Goal: Information Seeking & Learning: Understand process/instructions

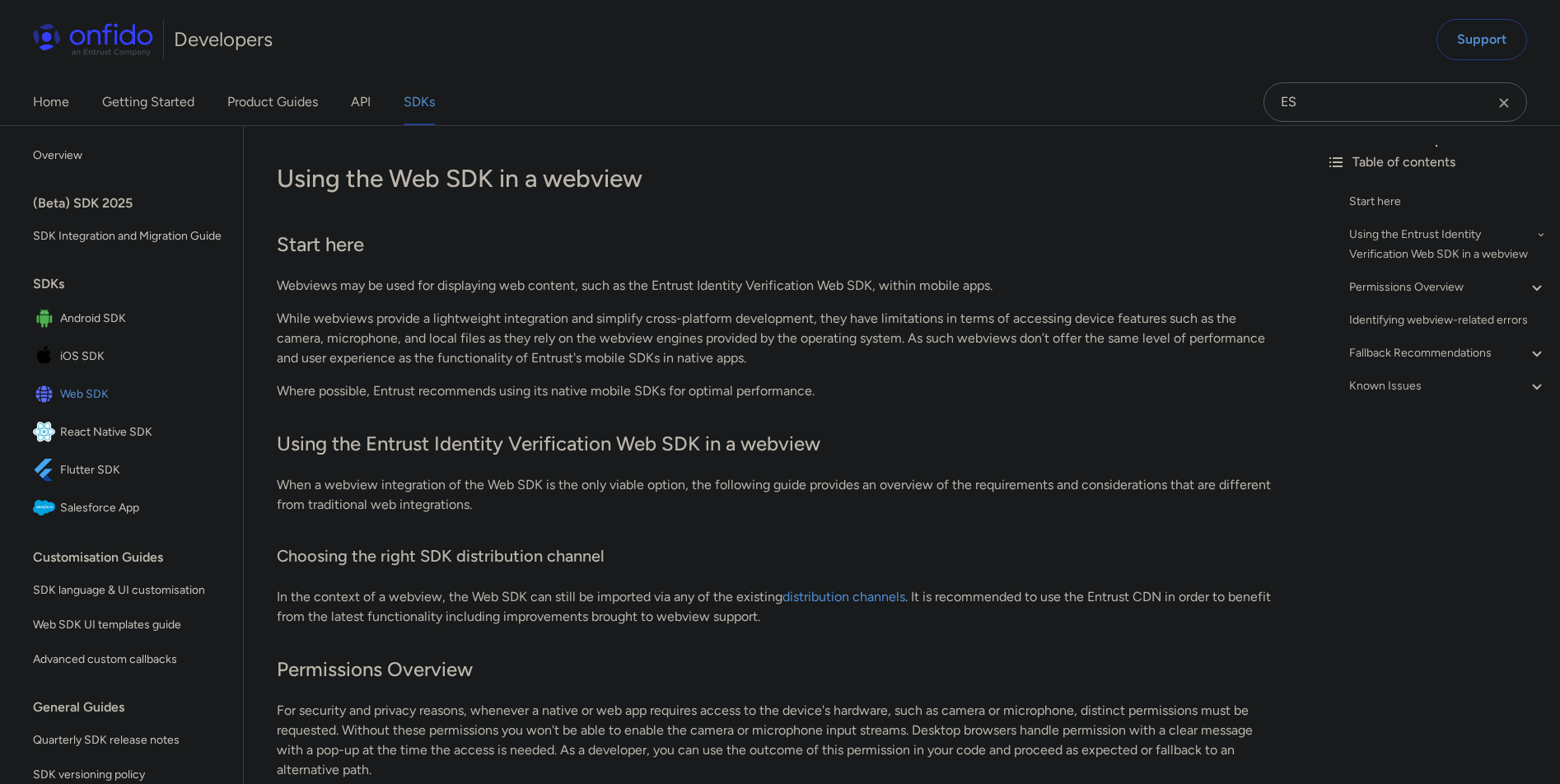
click at [107, 406] on span "Web SDK" at bounding box center [142, 395] width 163 height 23
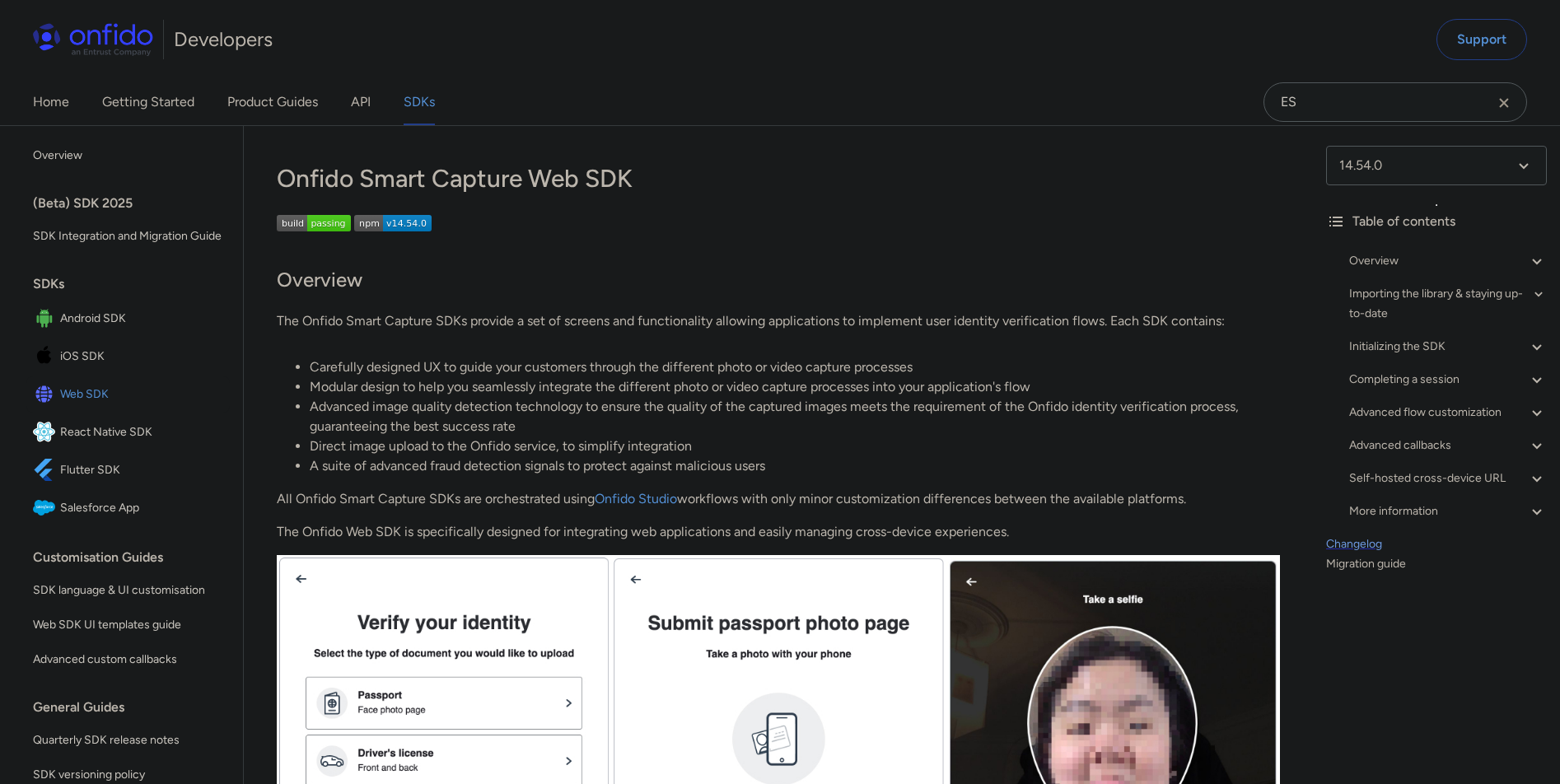
click at [1347, 540] on link "Changelog" at bounding box center [1437, 544] width 221 height 20
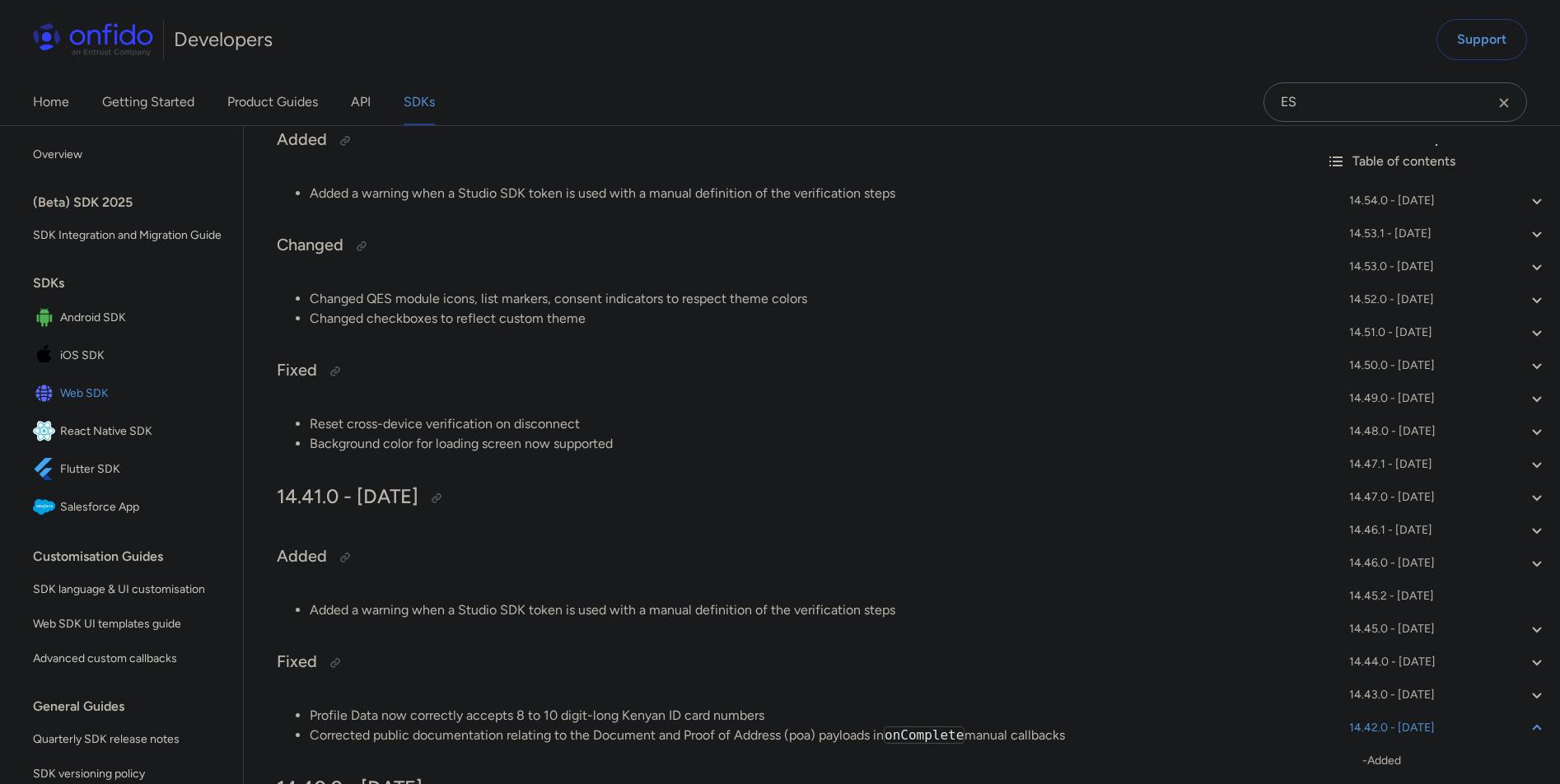
scroll to position [4797, 0]
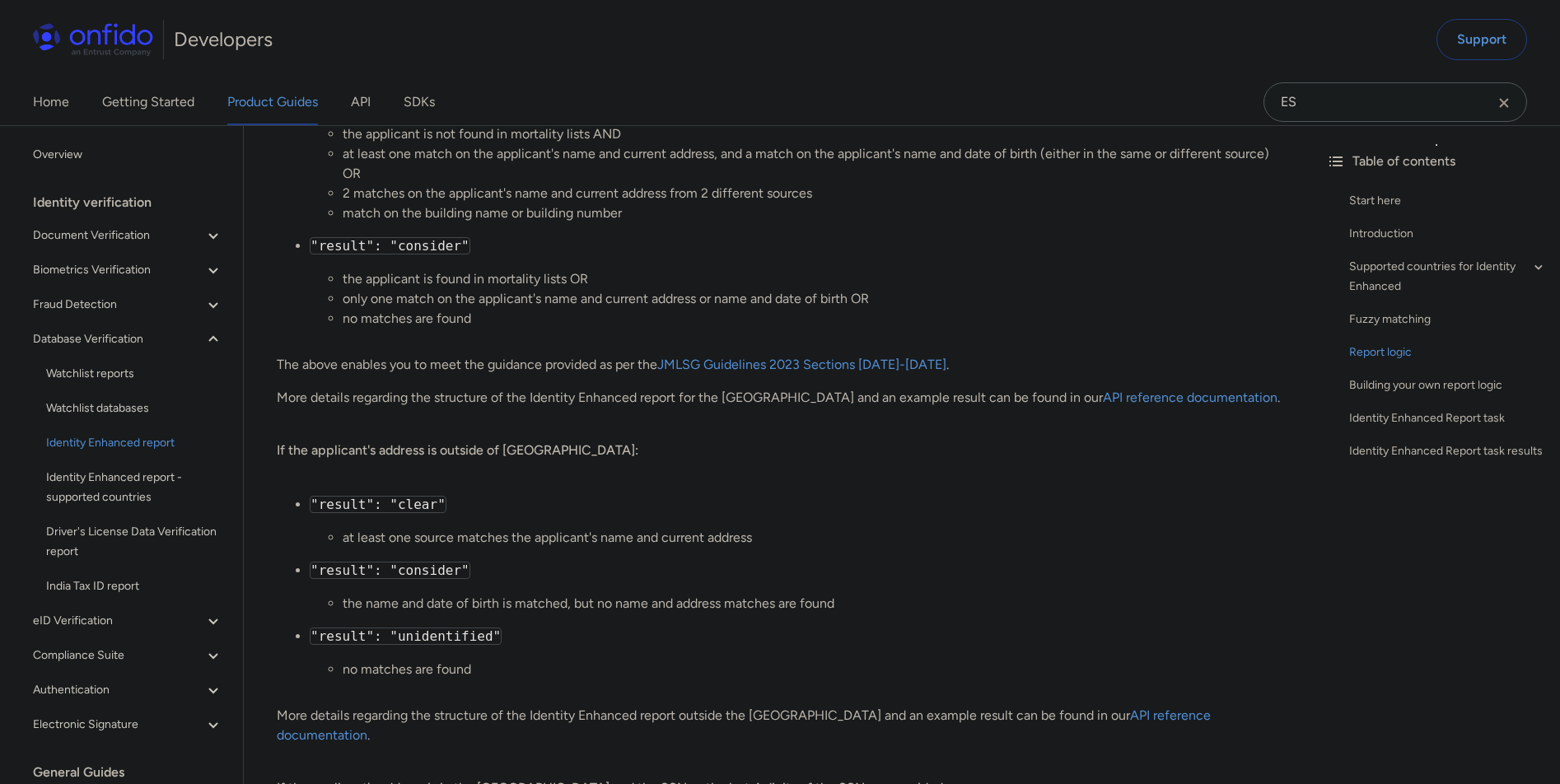
scroll to position [2005, 0]
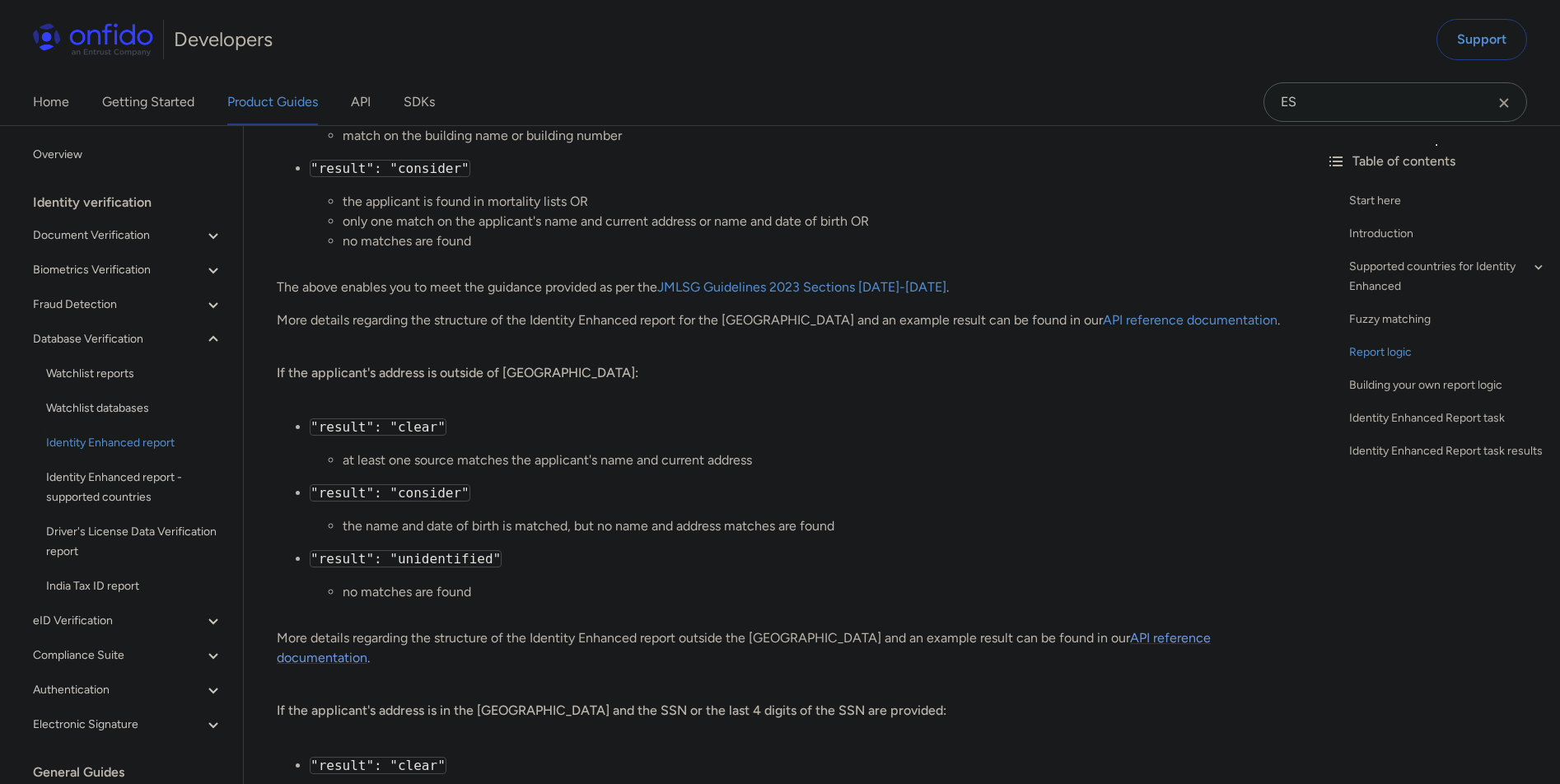
click at [1120, 636] on link "API reference documentation" at bounding box center [744, 648] width 935 height 36
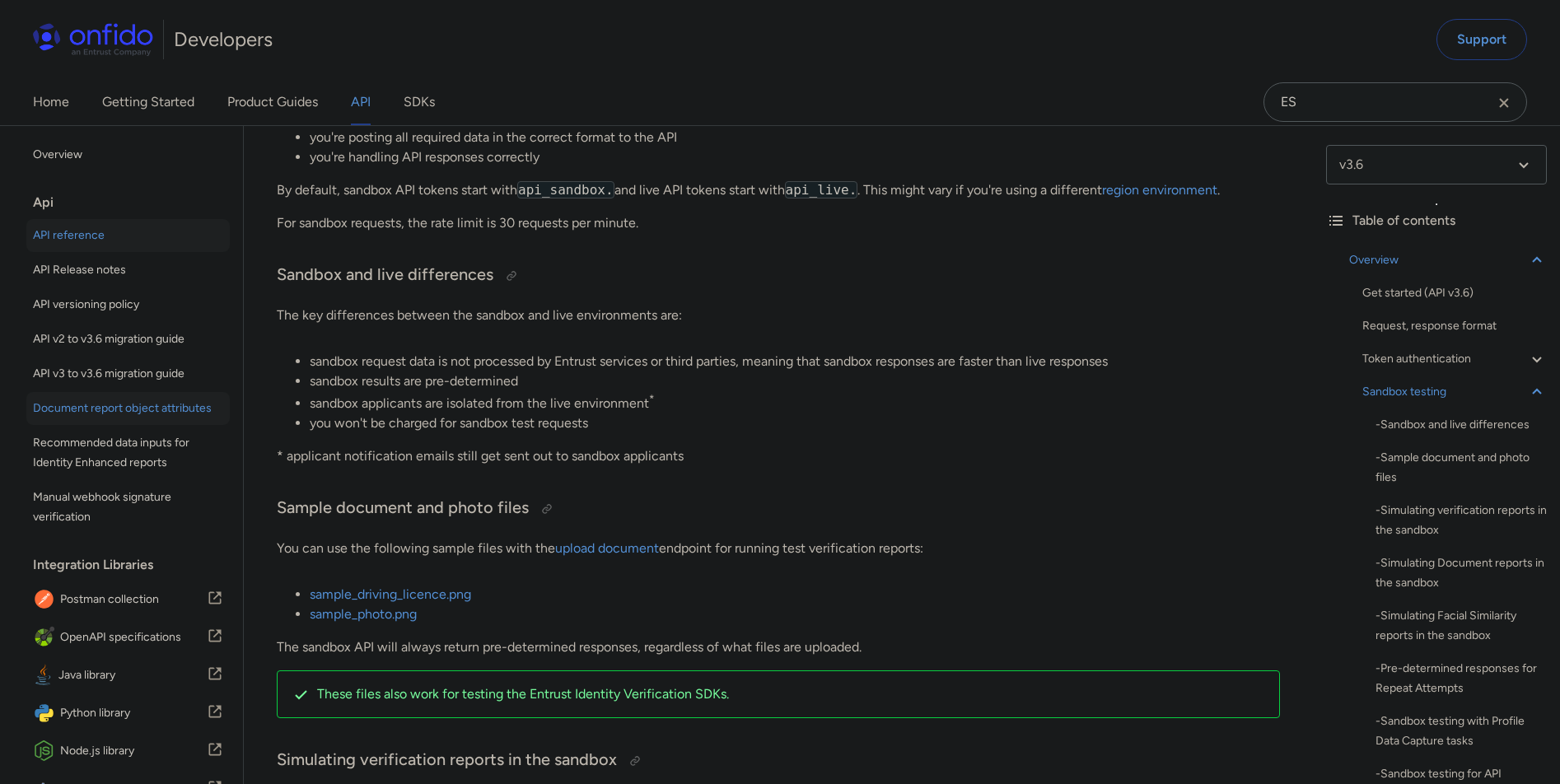
scroll to position [2510, 0]
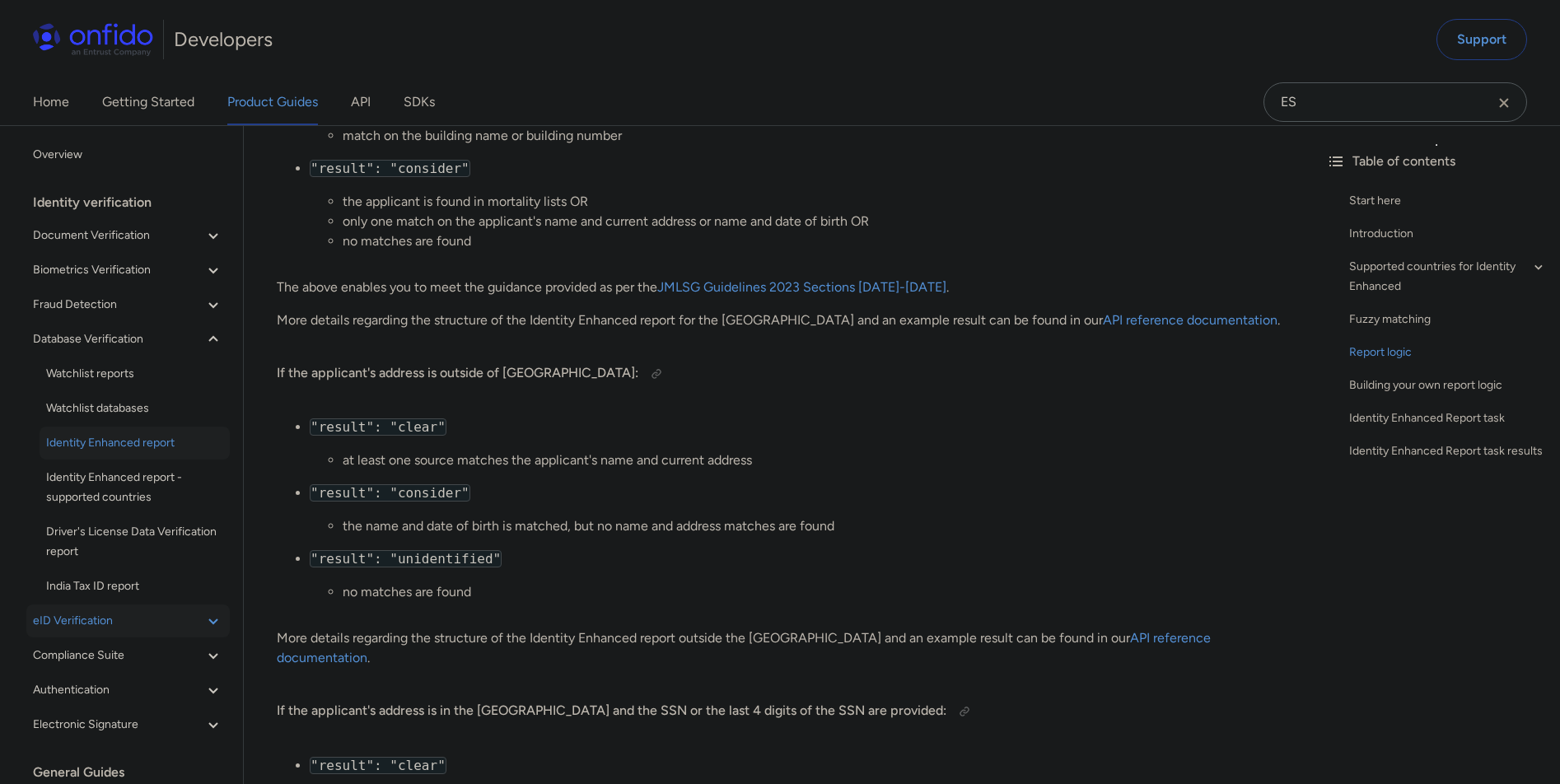
click at [159, 624] on span "eID Verification" at bounding box center [118, 621] width 170 height 20
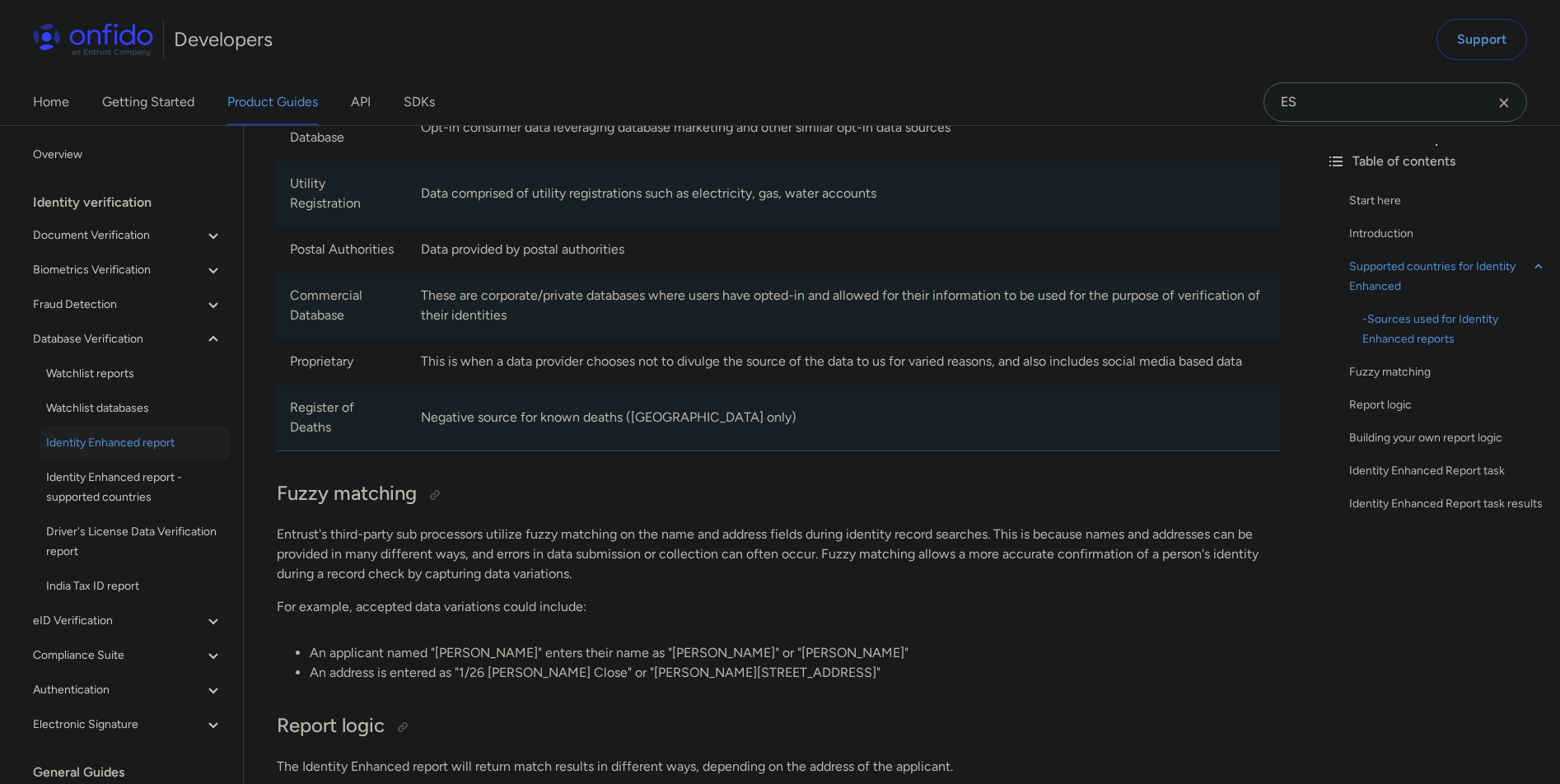
scroll to position [1345, 0]
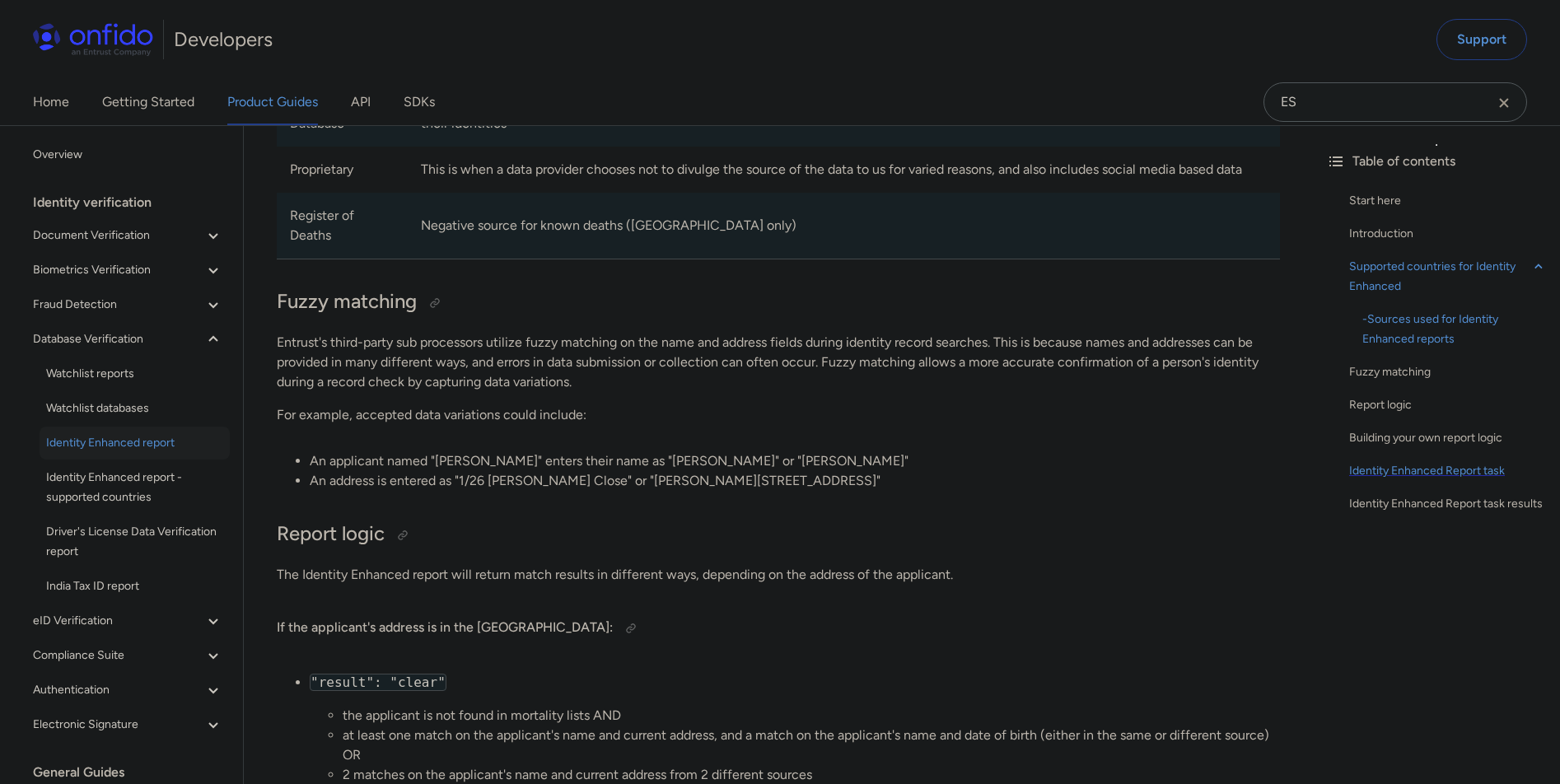
click at [1439, 468] on div "Identity Enhanced Report task" at bounding box center [1448, 471] width 197 height 20
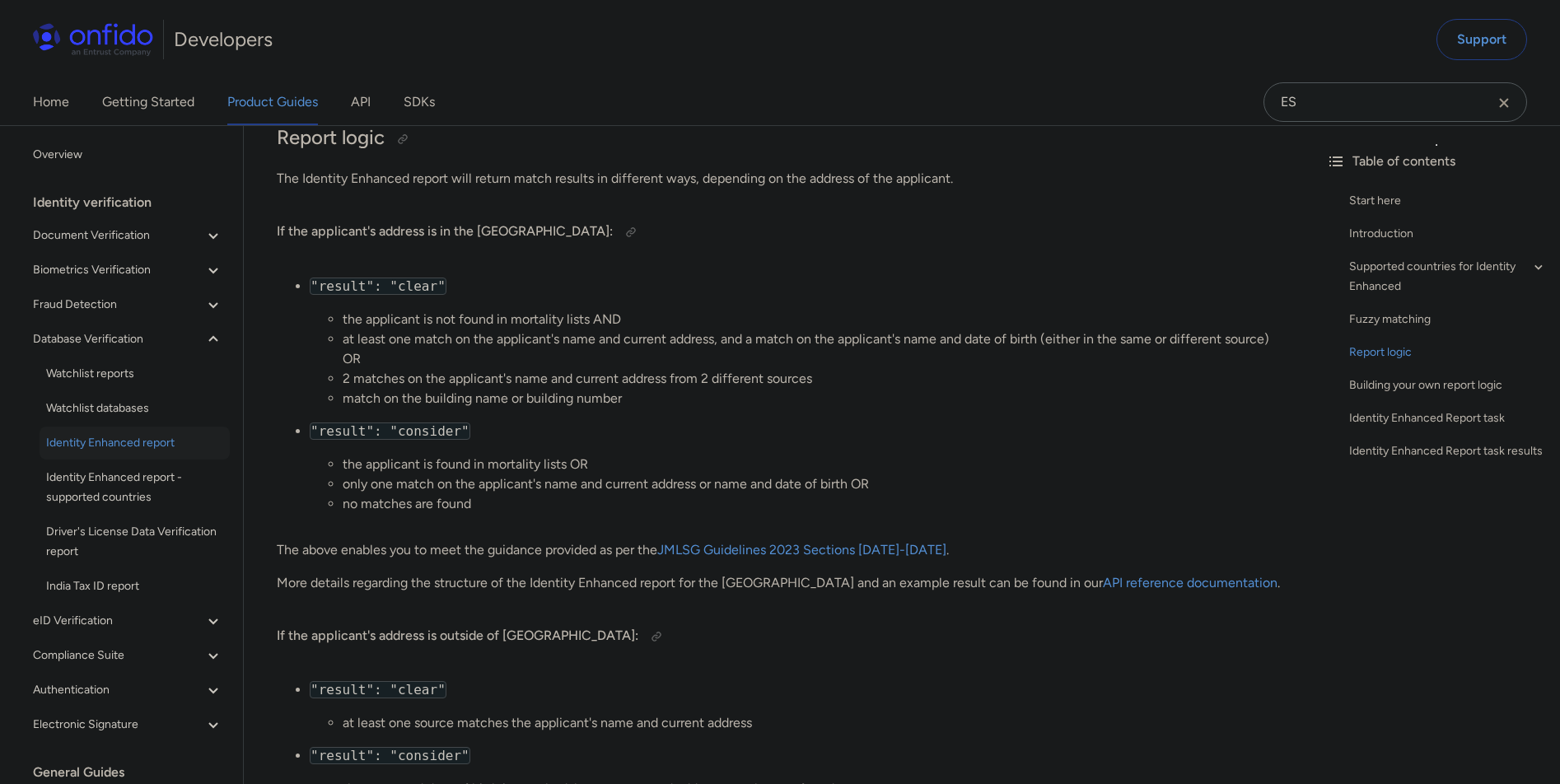
scroll to position [1871, 0]
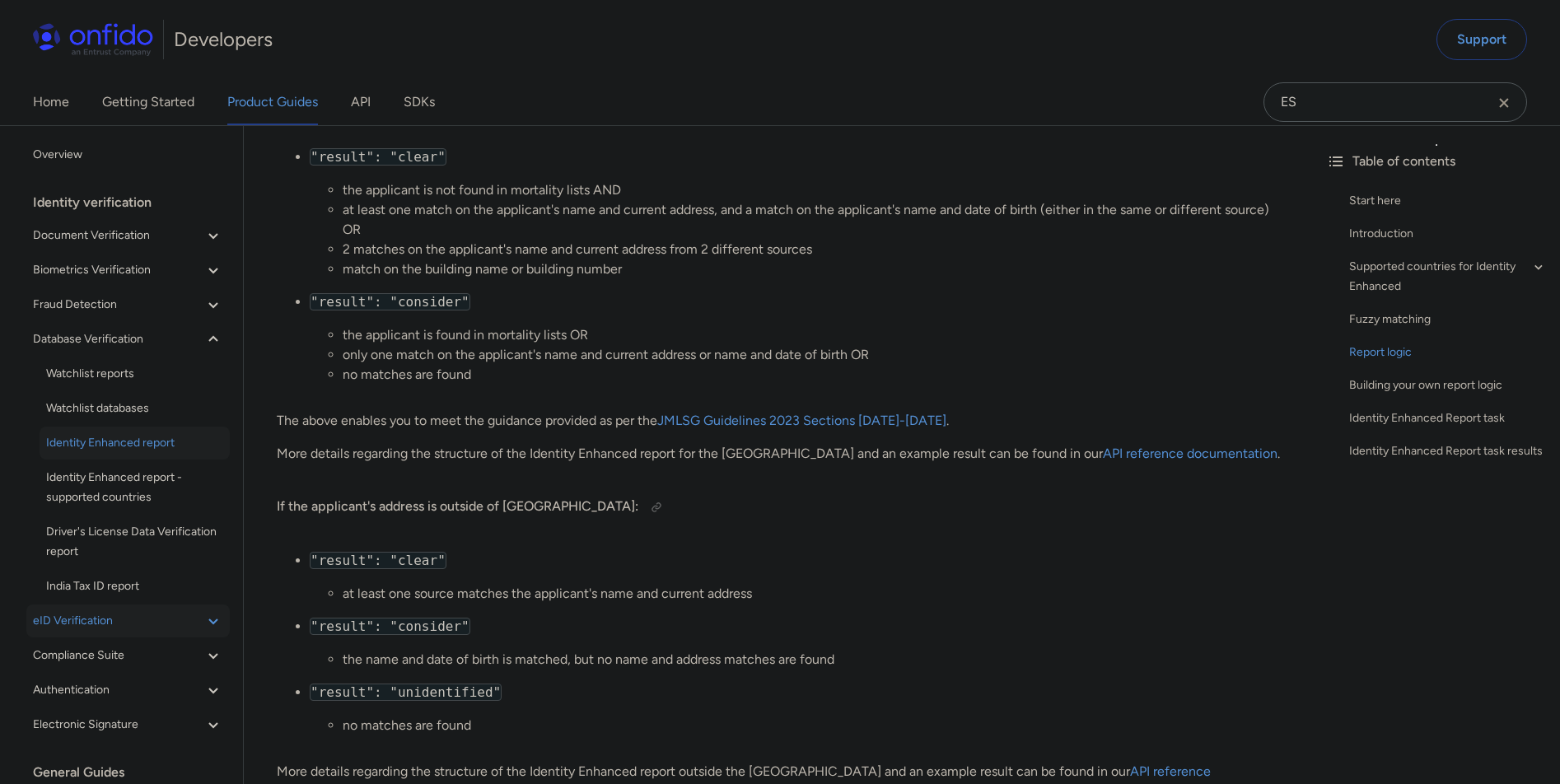
click at [107, 622] on span "eID Verification" at bounding box center [118, 621] width 170 height 20
click at [109, 657] on span "Compliance Suite" at bounding box center [118, 655] width 170 height 20
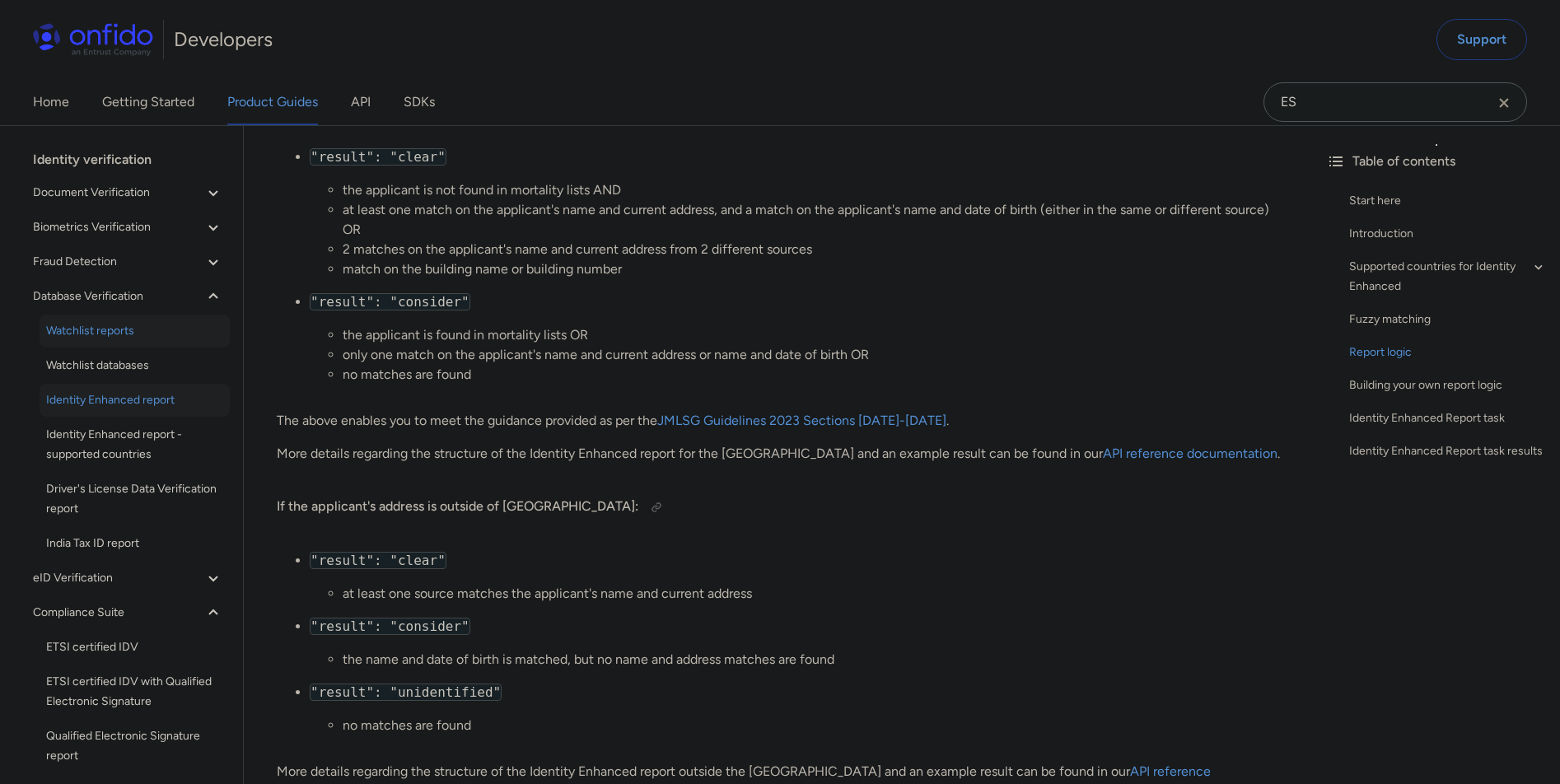
scroll to position [16, 0]
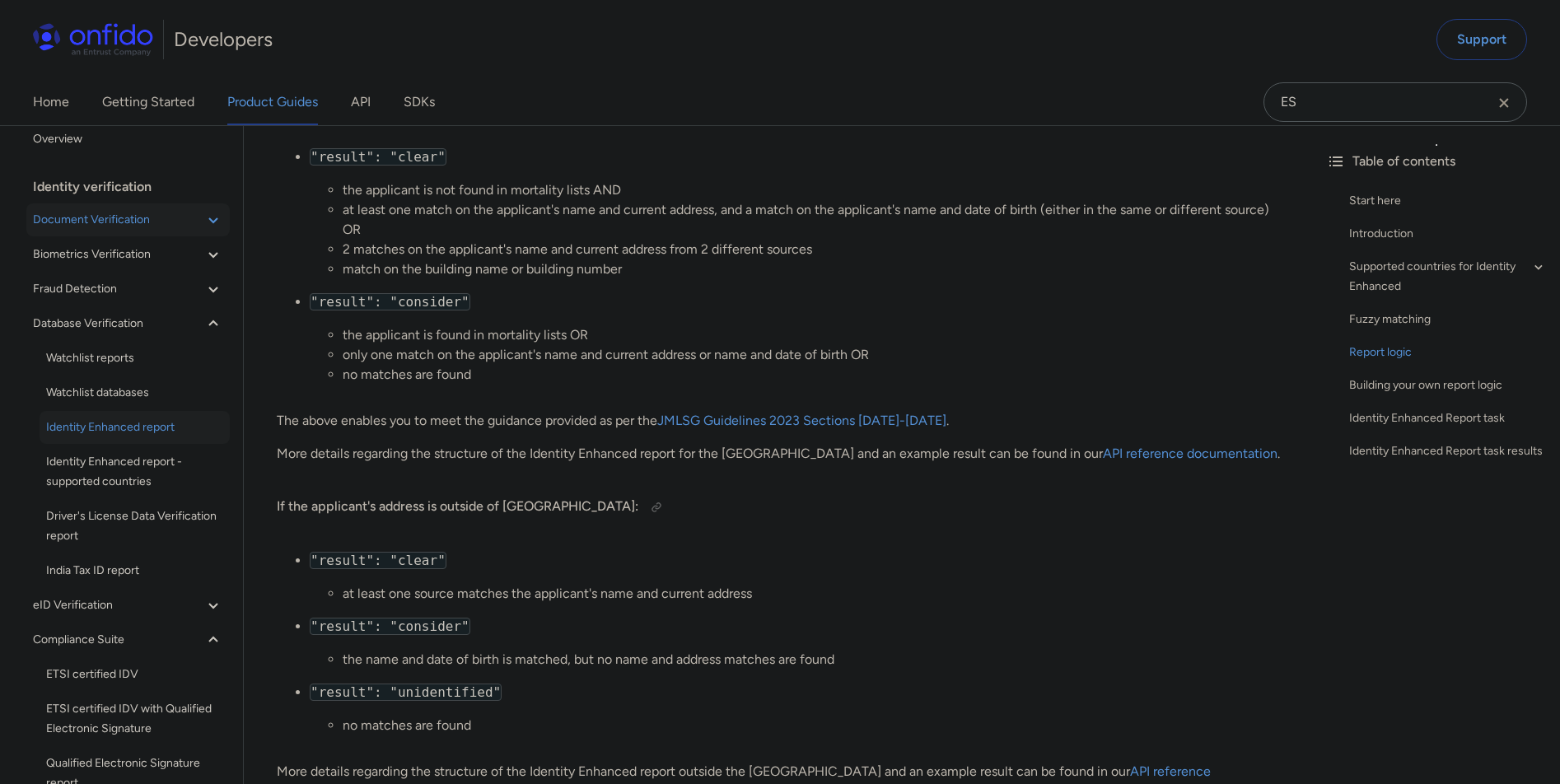
click at [146, 221] on span "Document Verification" at bounding box center [118, 220] width 170 height 20
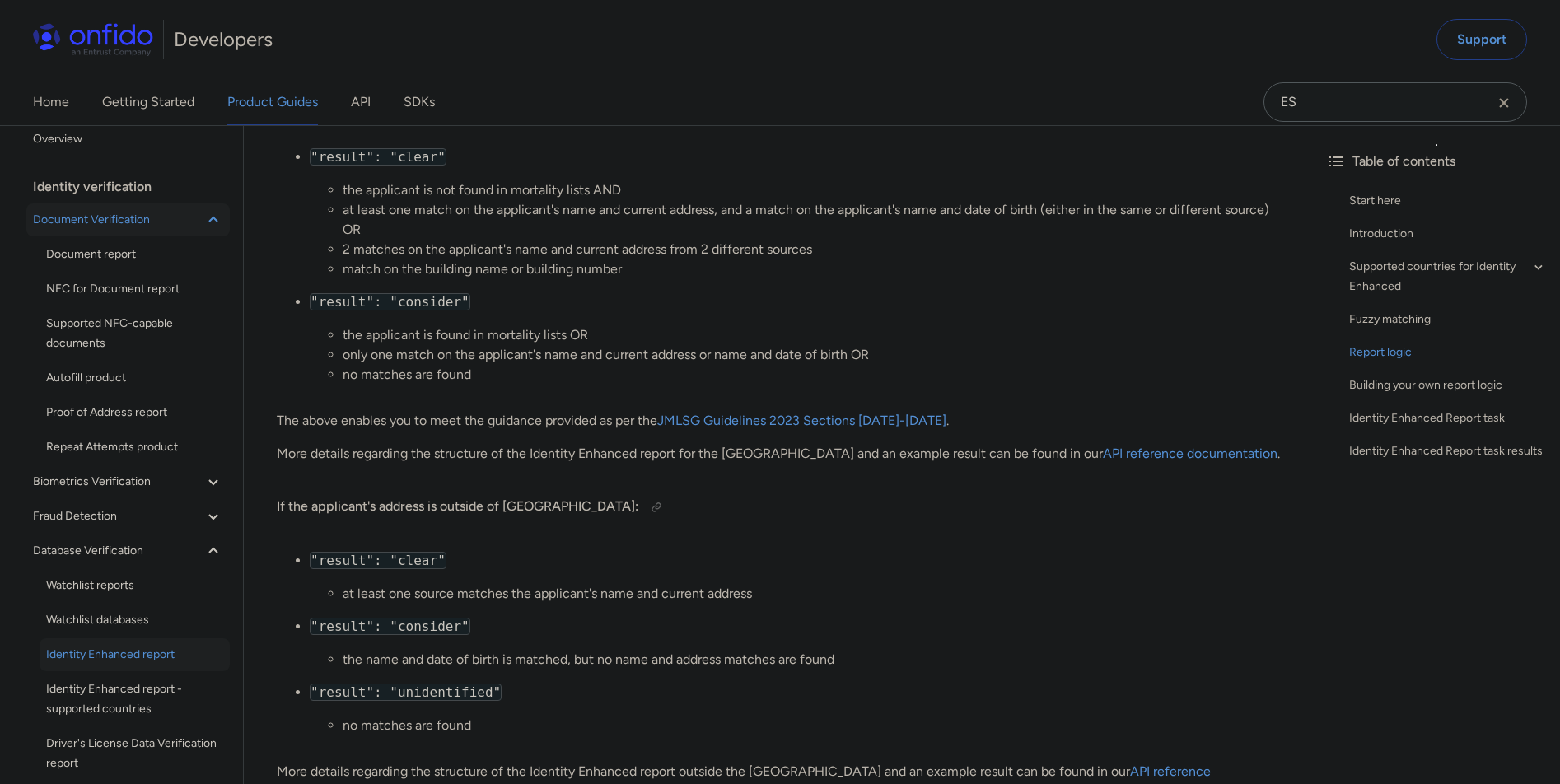
click at [146, 221] on span "Document Verification" at bounding box center [118, 220] width 170 height 20
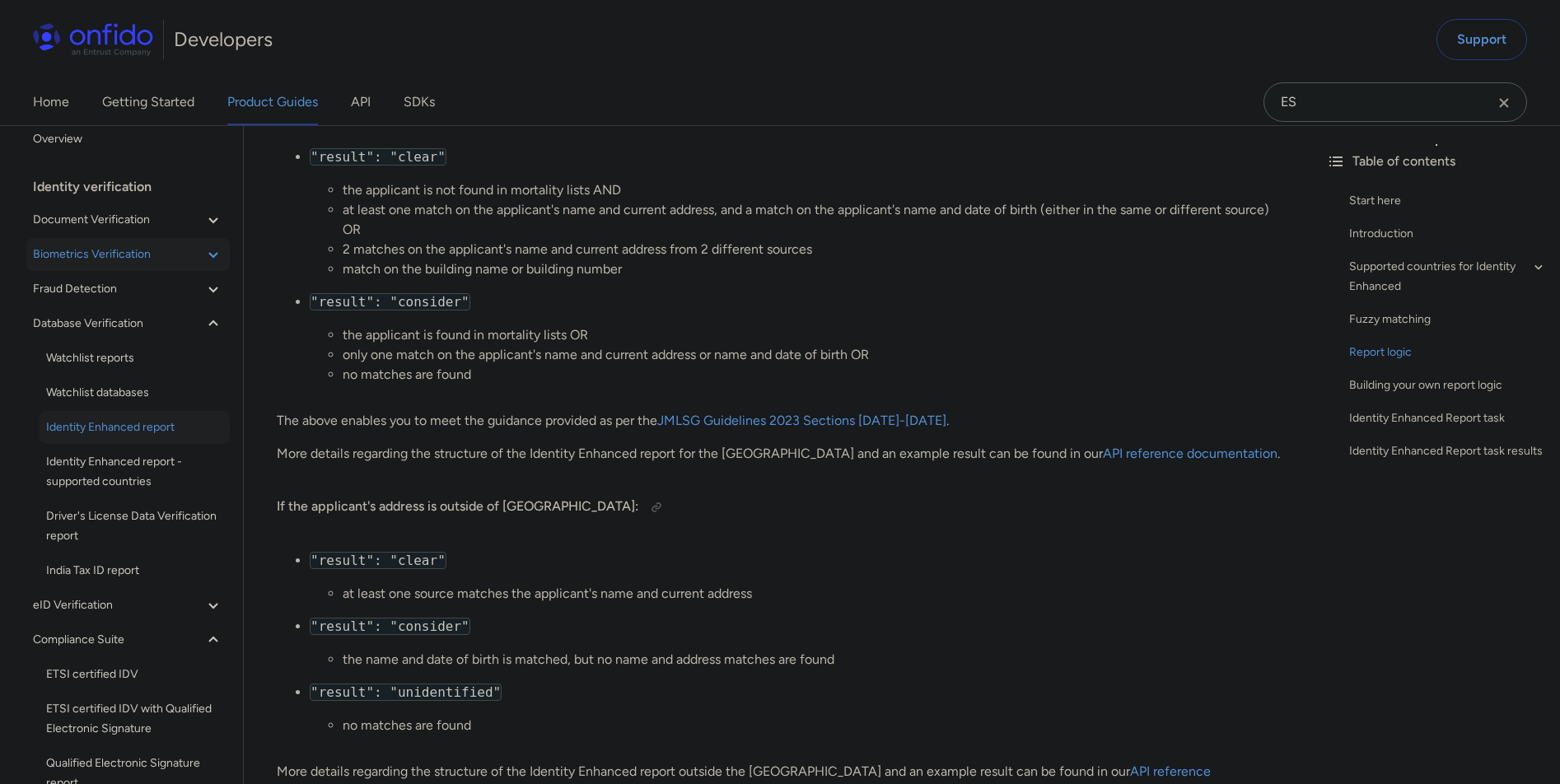
click at [153, 238] on button "Biometrics Verification" at bounding box center [128, 255] width 204 height 33
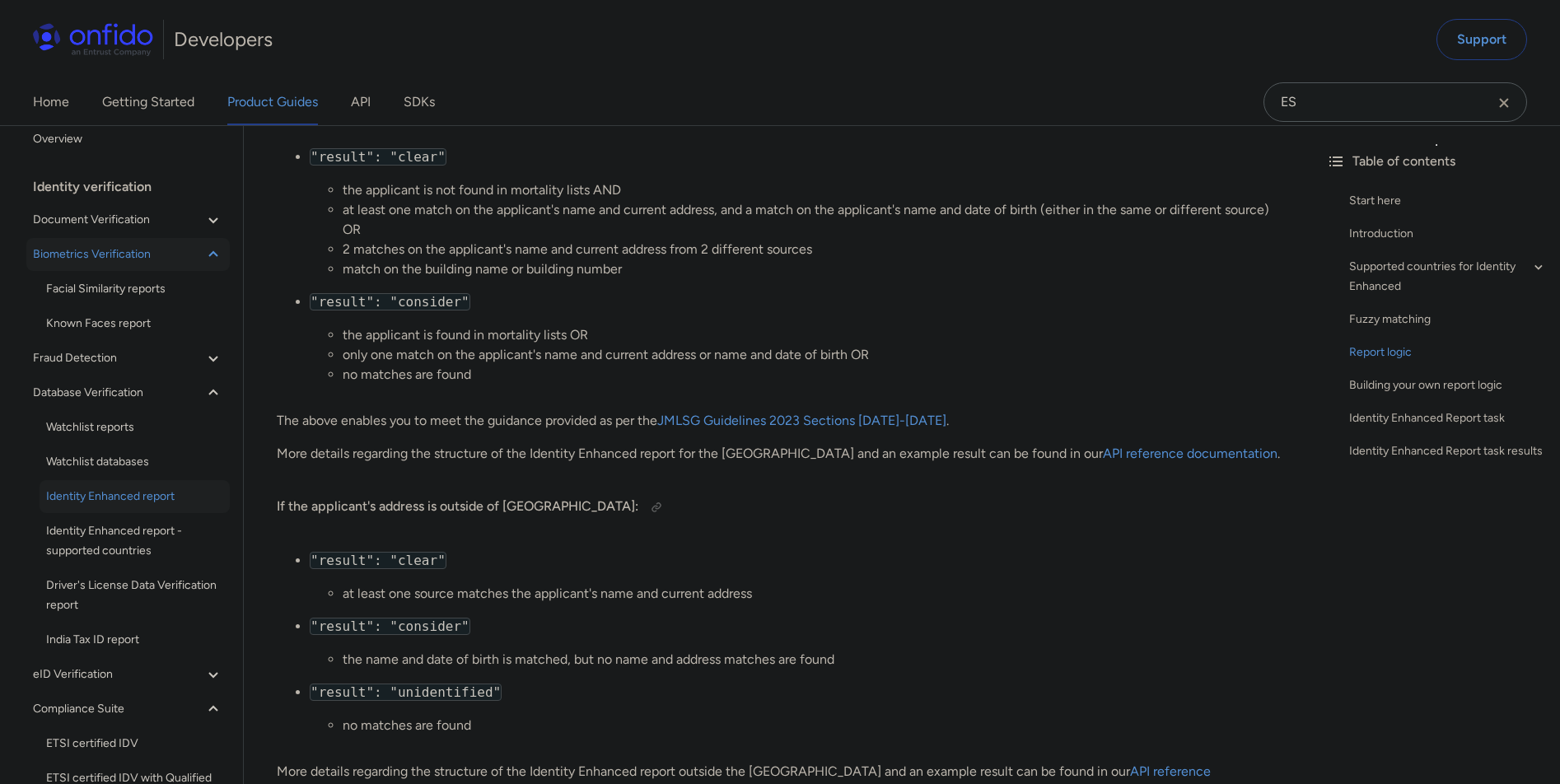
click at [154, 241] on button "Biometrics Verification" at bounding box center [128, 255] width 204 height 33
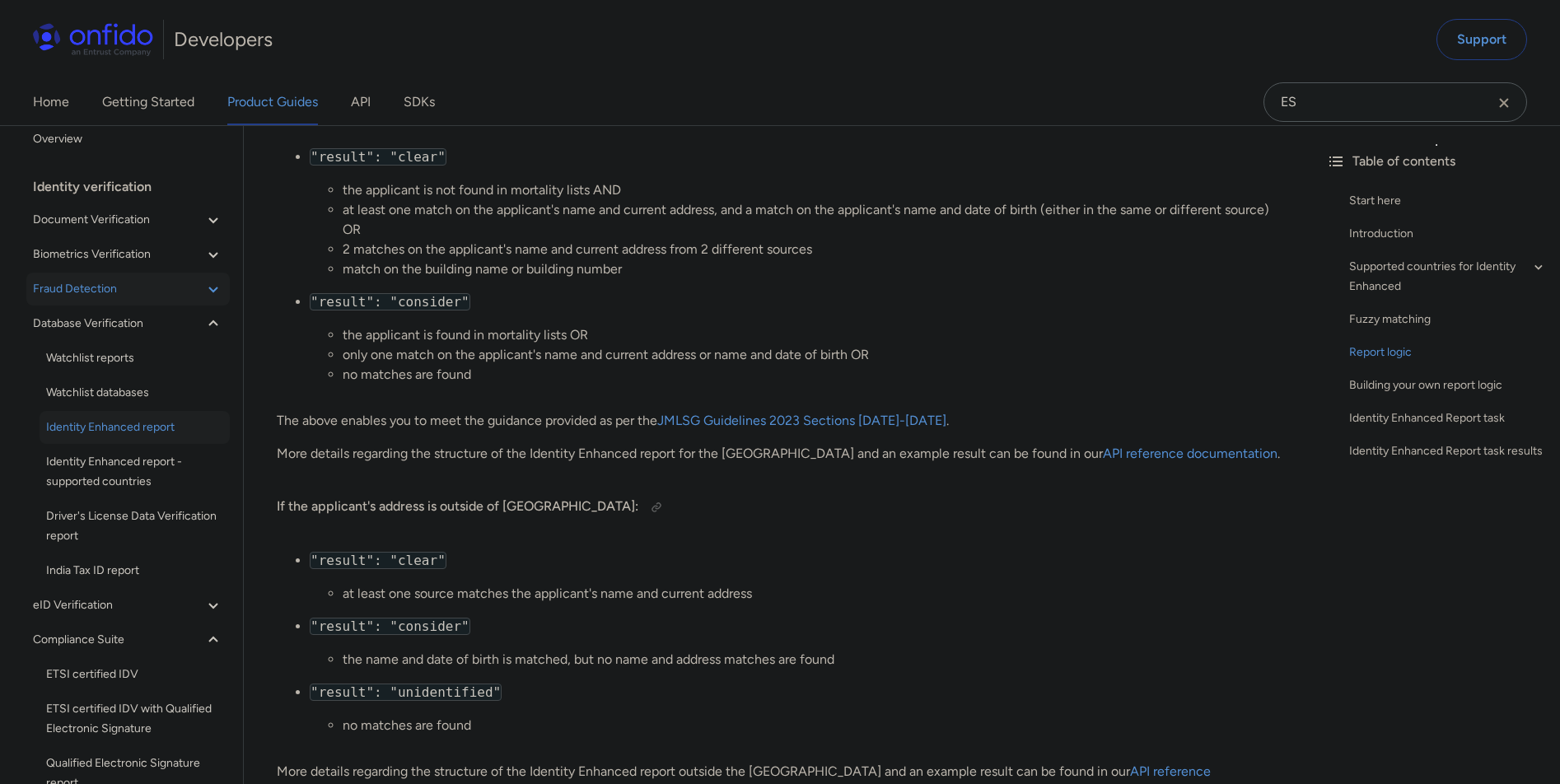
click at [152, 278] on button "Fraud Detection" at bounding box center [128, 289] width 204 height 33
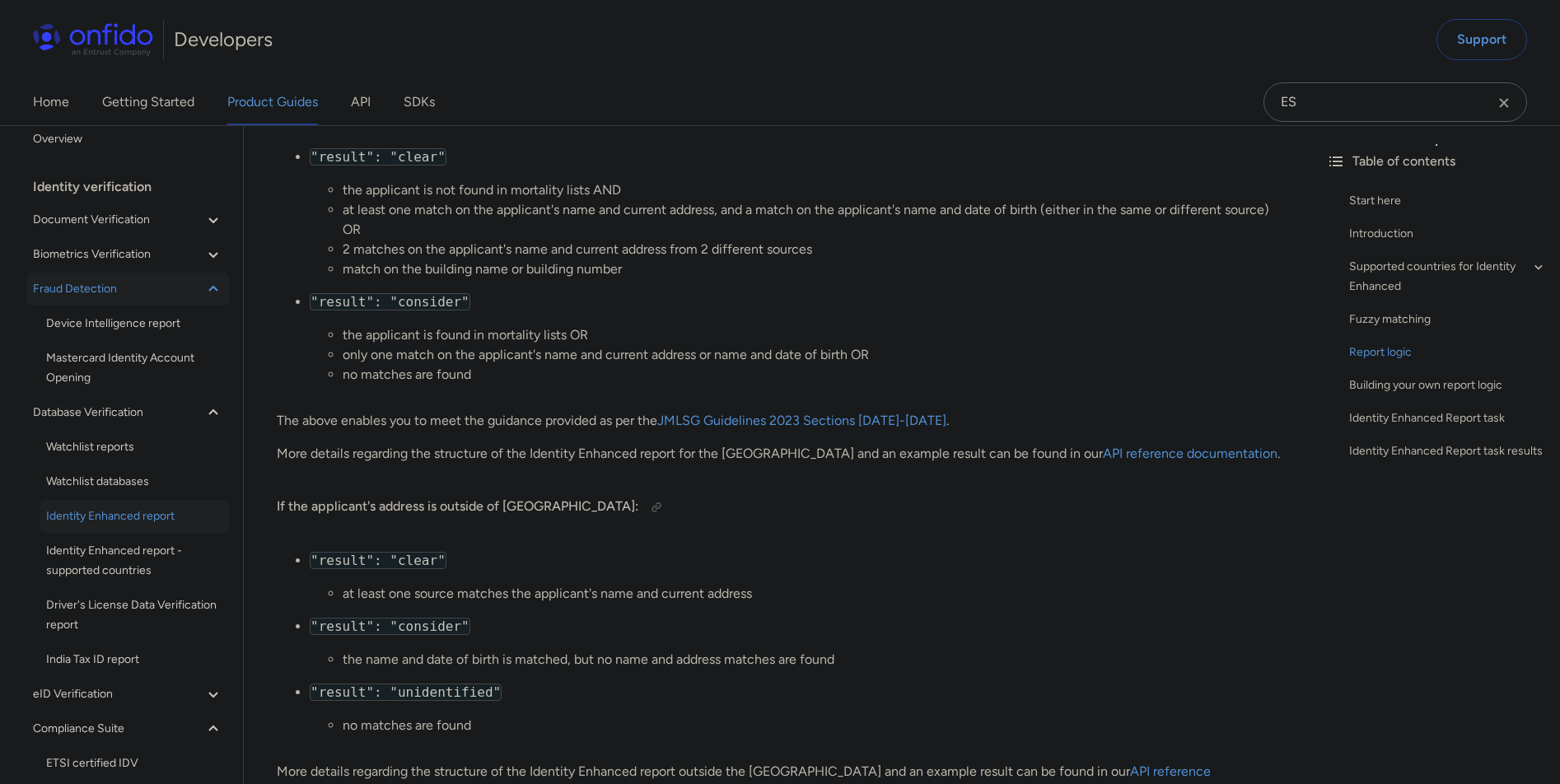
click at [152, 278] on button "Fraud Detection" at bounding box center [128, 289] width 204 height 33
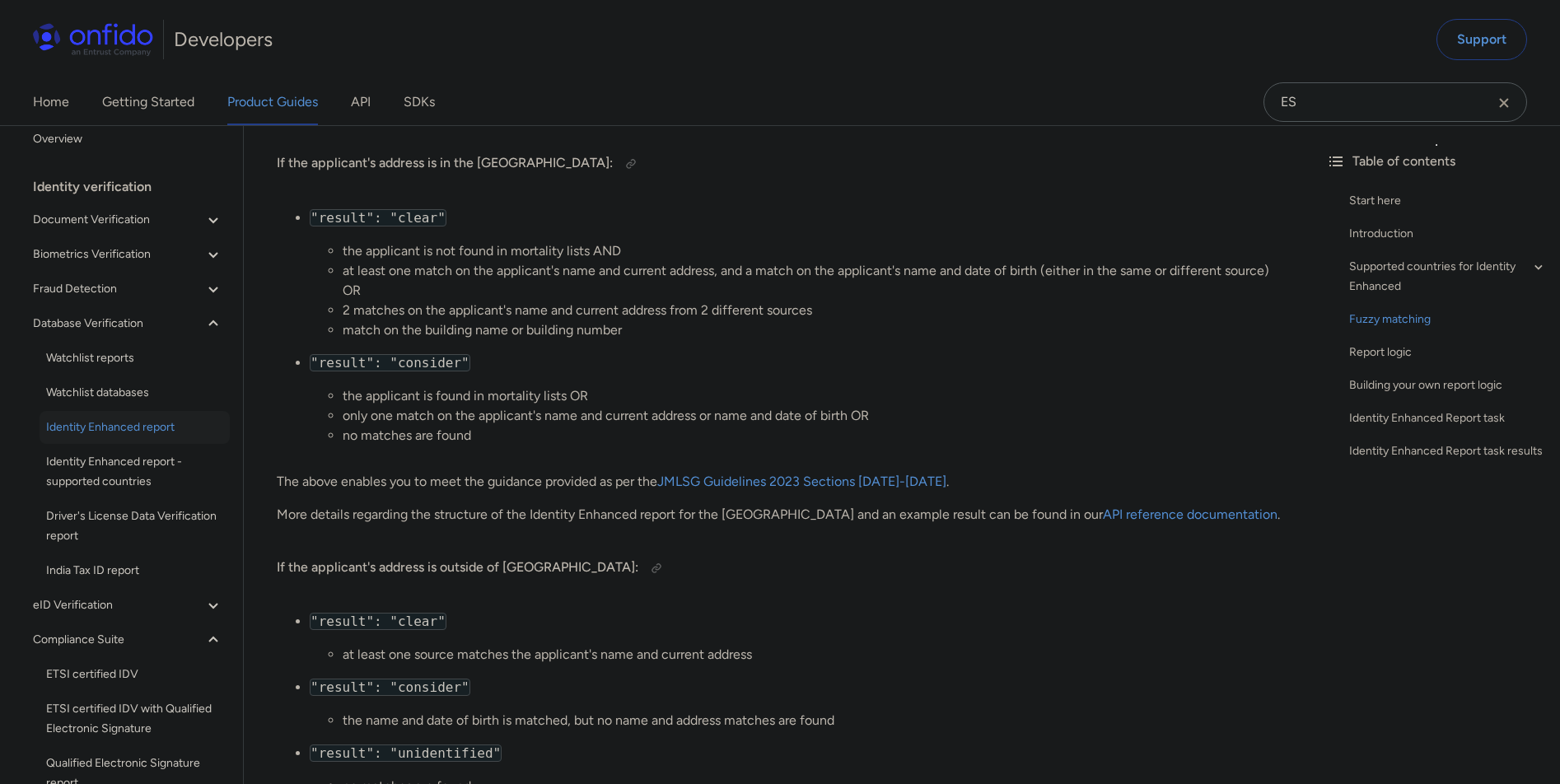
scroll to position [1974, 0]
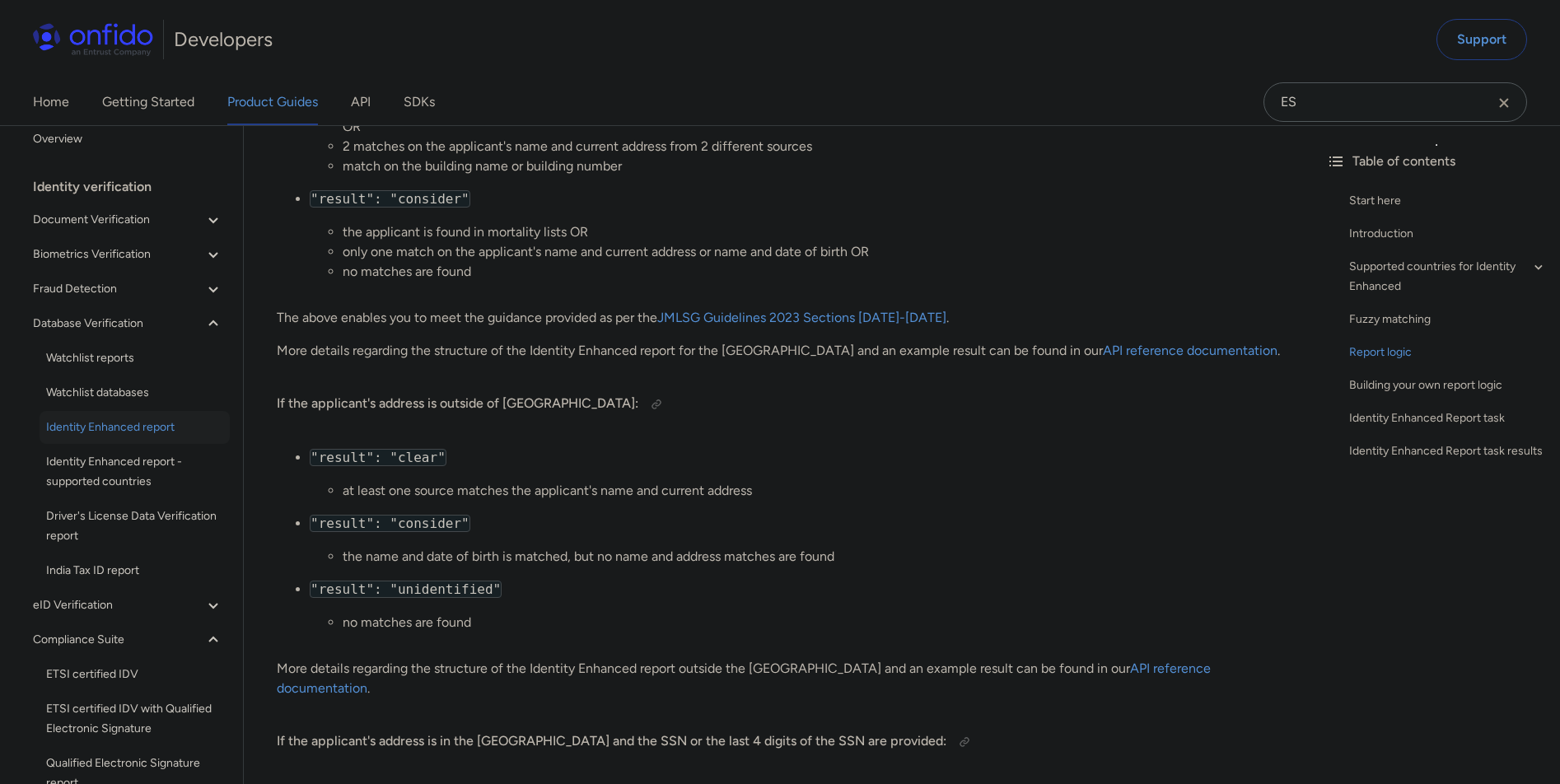
click at [491, 616] on li "no matches are found" at bounding box center [811, 622] width 937 height 20
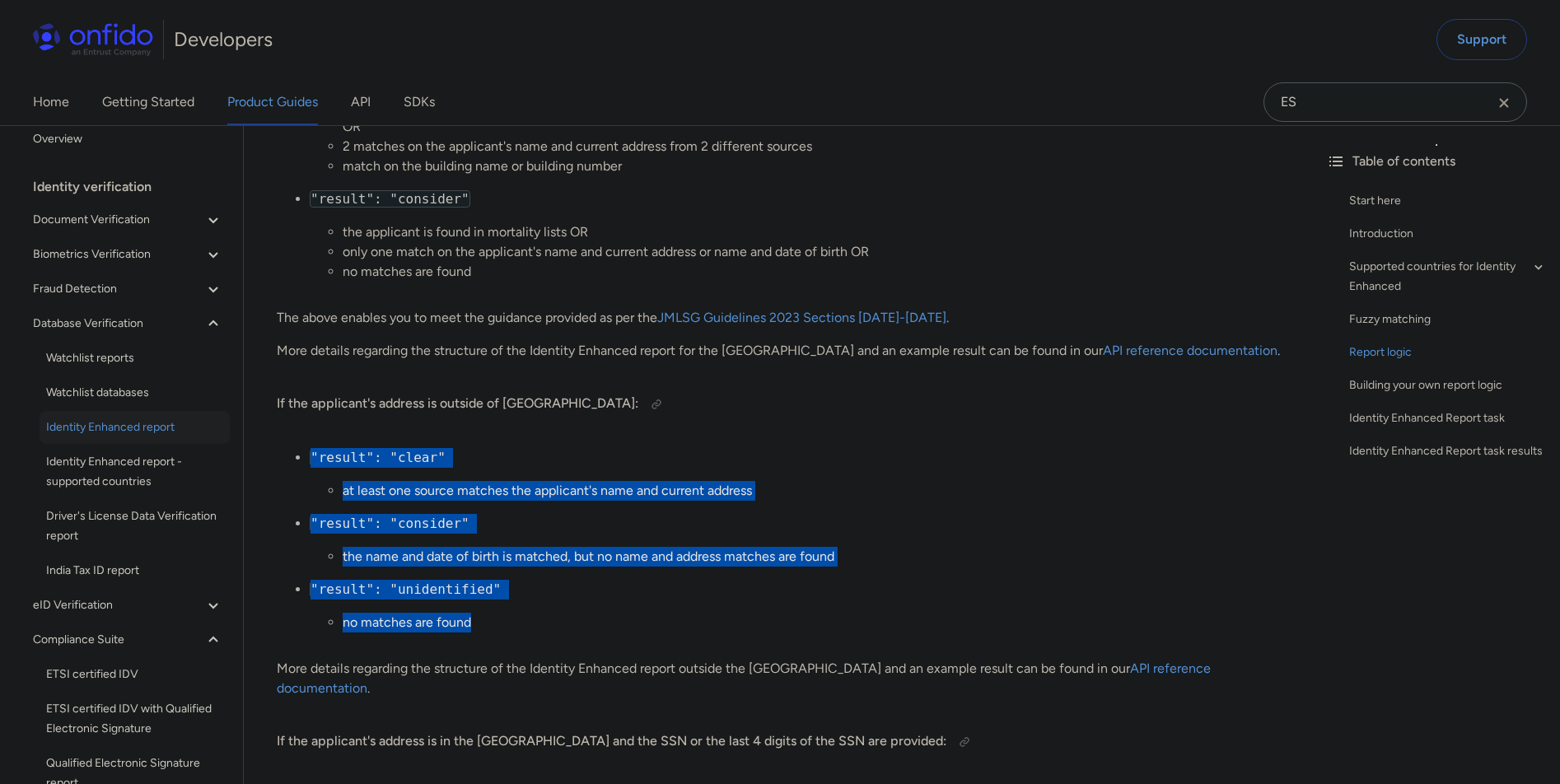
drag, startPoint x: 490, startPoint y: 621, endPoint x: 312, endPoint y: 456, distance: 242.7
click at [312, 456] on ul ""result": "clear" at least one source matches the applicant's name and current …" at bounding box center [778, 547] width 1004 height 197
copy ul ""result": "clear" at least one source matches the applicant's name and current …"
click at [568, 567] on ul ""result": "clear" at least one source matches the applicant's name and current …" at bounding box center [778, 547] width 1004 height 197
drag, startPoint x: 499, startPoint y: 629, endPoint x: 309, endPoint y: 457, distance: 256.3
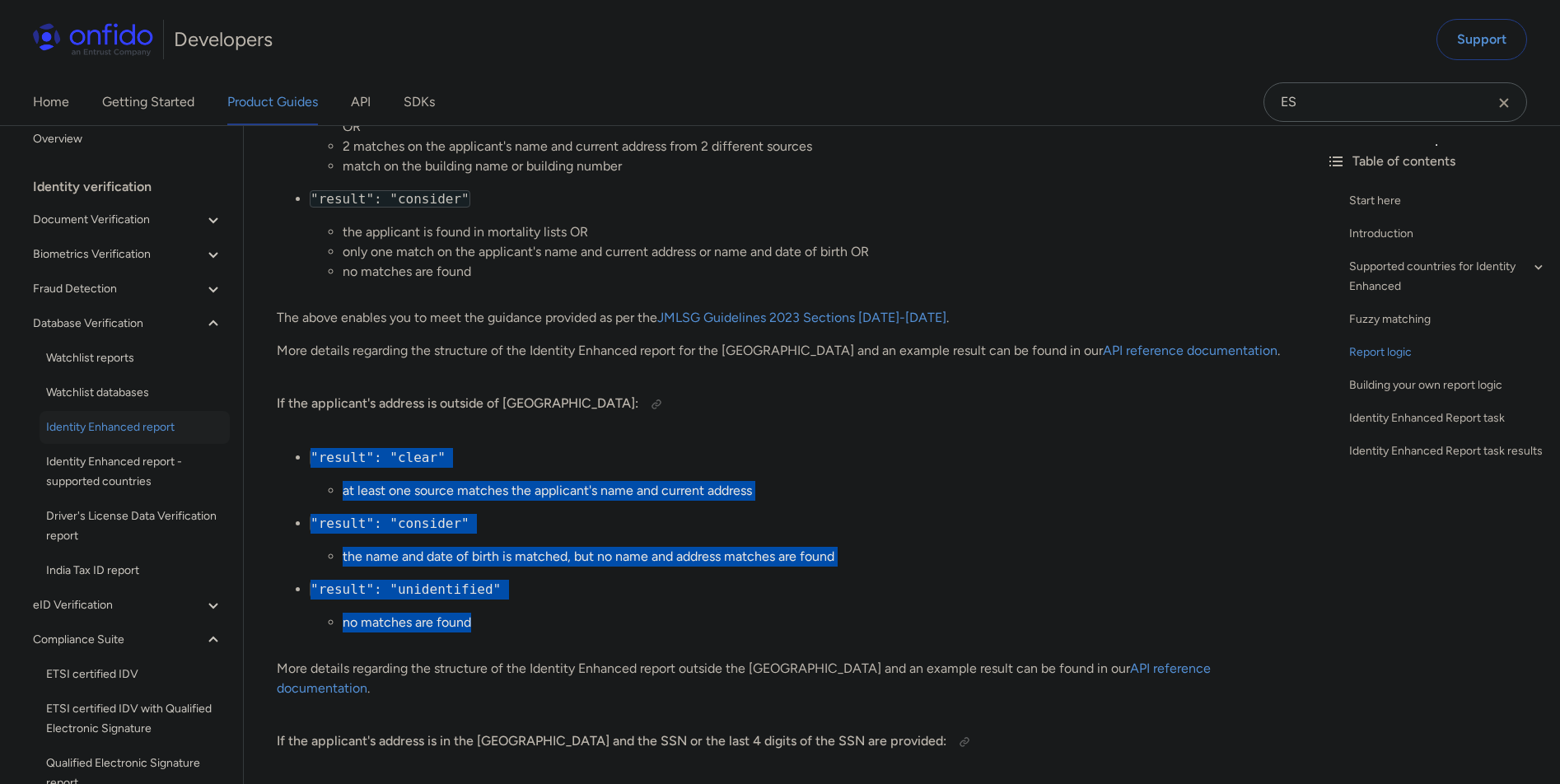
click at [309, 457] on ul ""result": "clear" at least one source matches the applicant's name and current …" at bounding box center [778, 547] width 1004 height 197
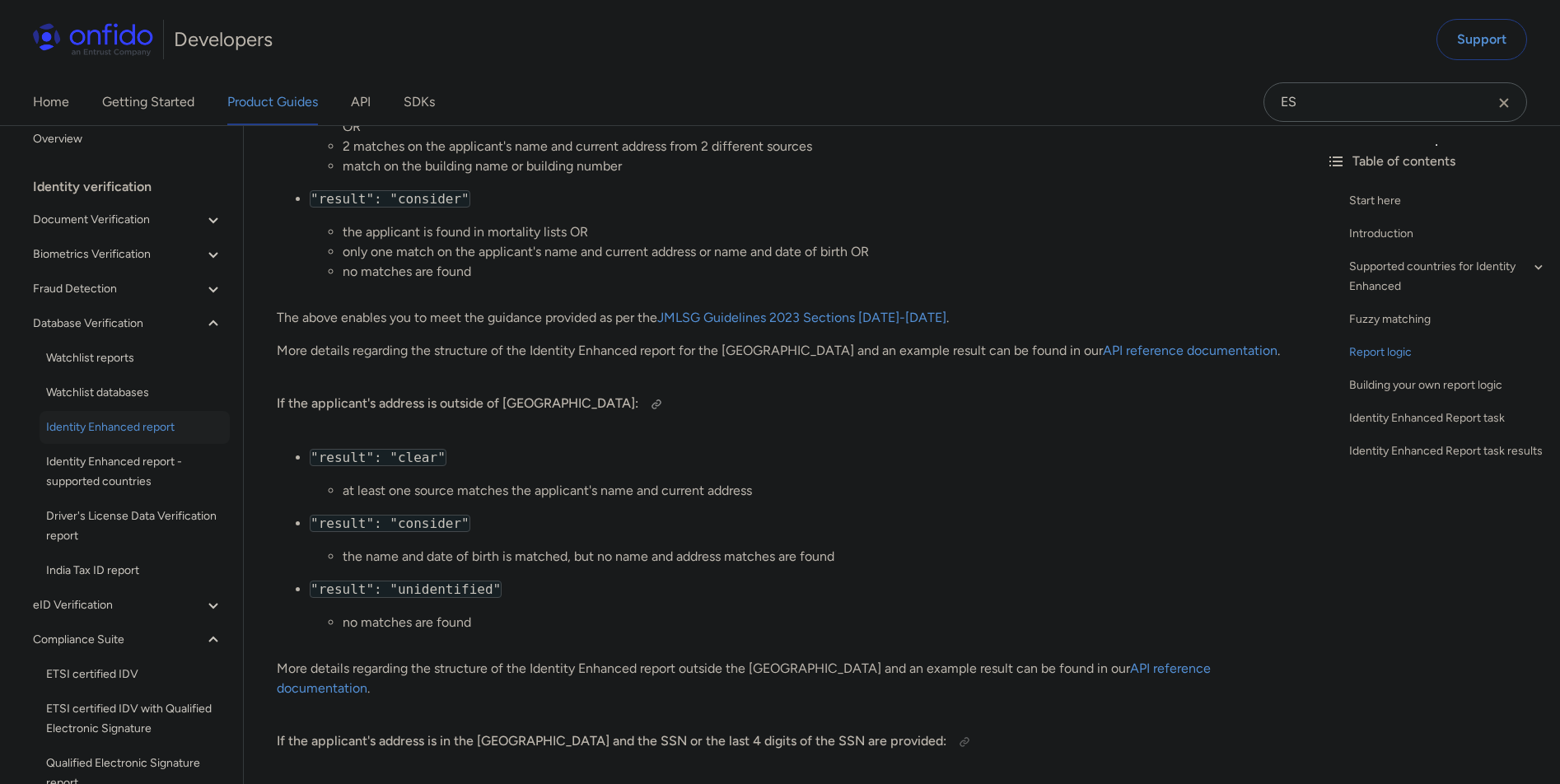
click at [321, 414] on h4 "If the applicant's address is outside of [GEOGRAPHIC_DATA]:" at bounding box center [778, 404] width 1004 height 26
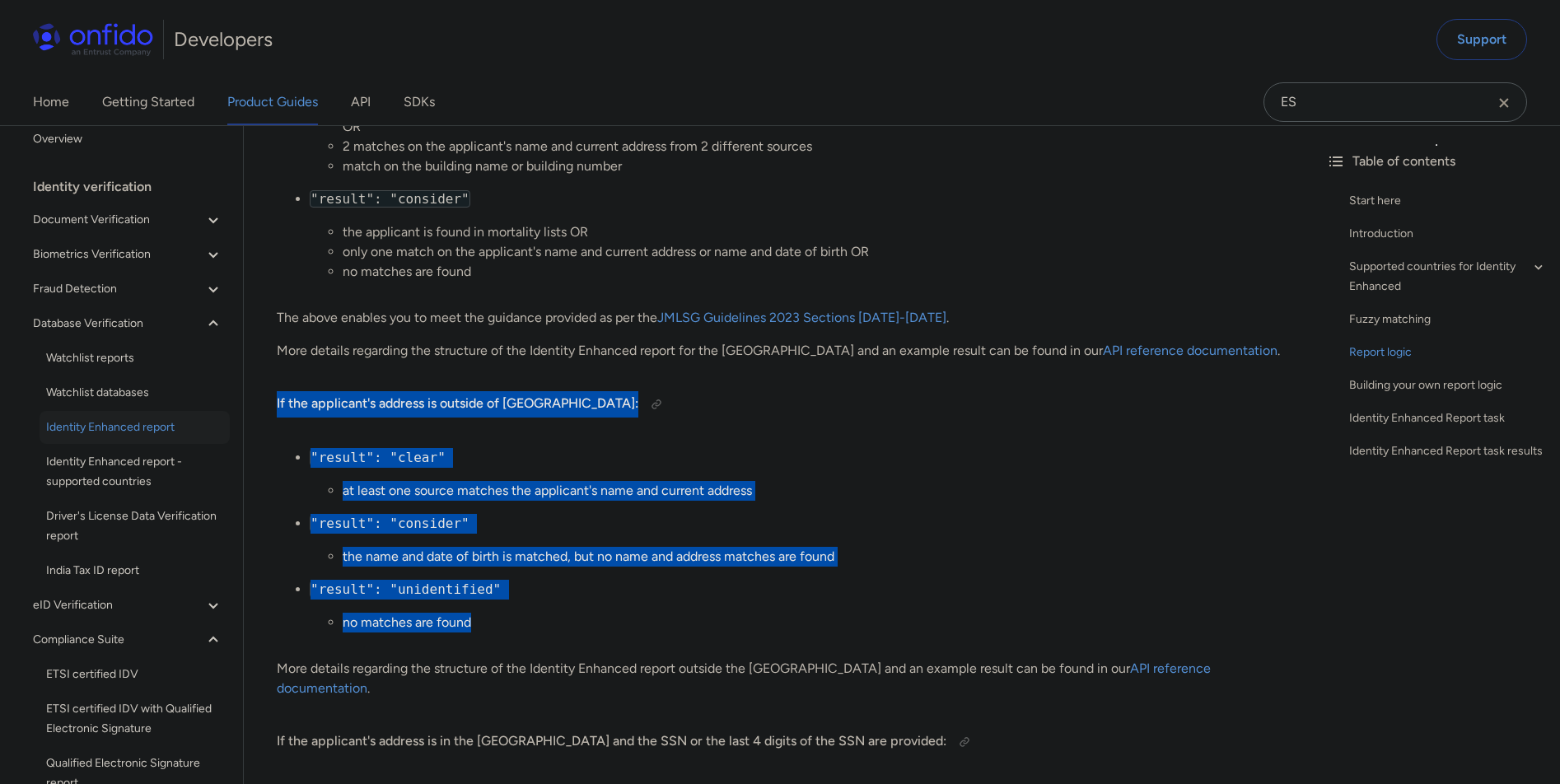
drag, startPoint x: 275, startPoint y: 398, endPoint x: 503, endPoint y: 623, distance: 320.3
copy div "If the applicant's address is outside of the [GEOGRAPHIC_DATA]: "result": "clea…"
